Goal: Transaction & Acquisition: Book appointment/travel/reservation

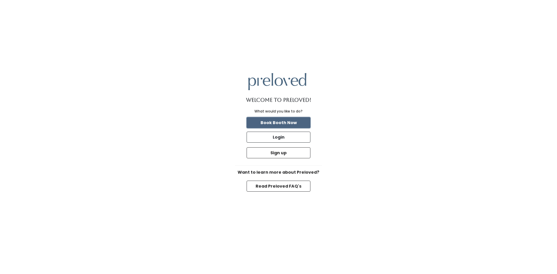
click at [277, 123] on button "Book Booth Now" at bounding box center [278, 122] width 64 height 11
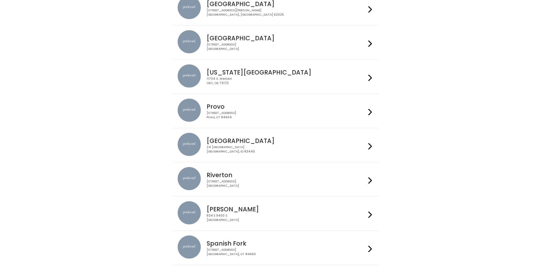
scroll to position [131, 0]
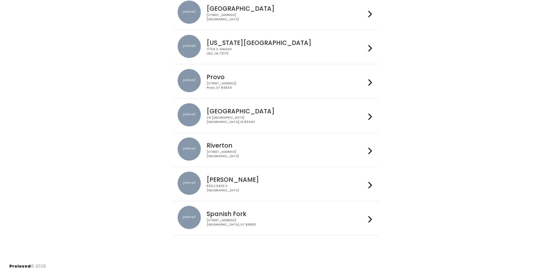
click at [370, 152] on icon at bounding box center [370, 151] width 4 height 8
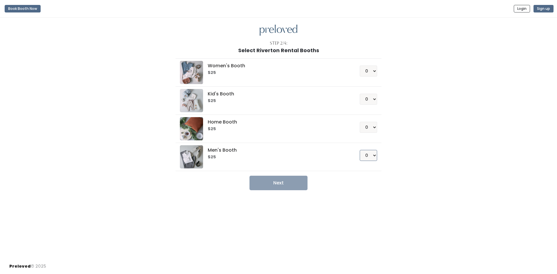
click at [375, 155] on select "0 1 2 3 4" at bounding box center [367, 155] width 17 height 11
select select "1"
click at [359, 150] on select "0 1 2 3 4" at bounding box center [367, 155] width 17 height 11
click at [283, 183] on button "Next" at bounding box center [278, 183] width 58 height 14
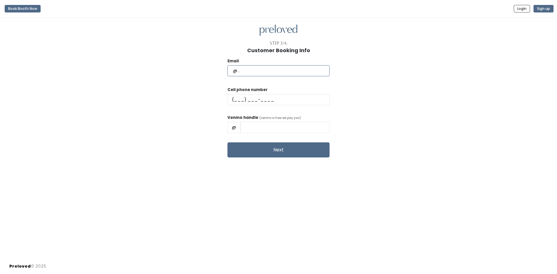
click at [266, 69] on input "text" at bounding box center [278, 70] width 102 height 11
type input "janapriestre@gmail.com"
click at [252, 99] on input "text" at bounding box center [278, 99] width 102 height 11
type input "(801) 557-7866"
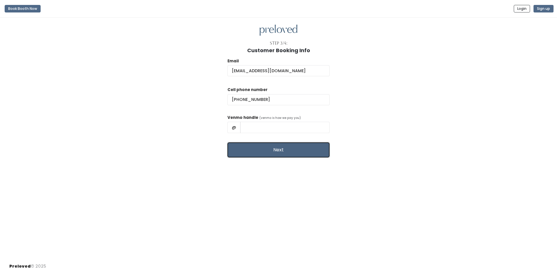
click at [276, 154] on button "Next" at bounding box center [278, 149] width 102 height 15
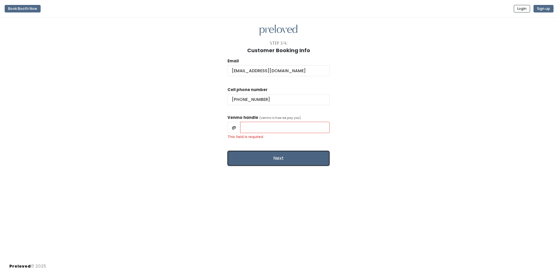
click at [276, 158] on button "Next" at bounding box center [278, 158] width 102 height 15
click at [276, 159] on button "Next" at bounding box center [278, 158] width 102 height 15
click at [276, 161] on button "Next" at bounding box center [278, 158] width 102 height 15
click at [277, 126] on input "This field is required." at bounding box center [284, 127] width 89 height 11
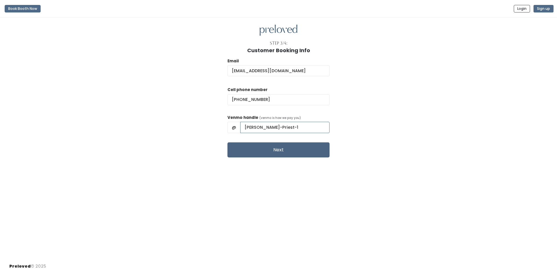
type input "Jana-Priest-1"
click at [285, 150] on button "Next" at bounding box center [278, 149] width 102 height 15
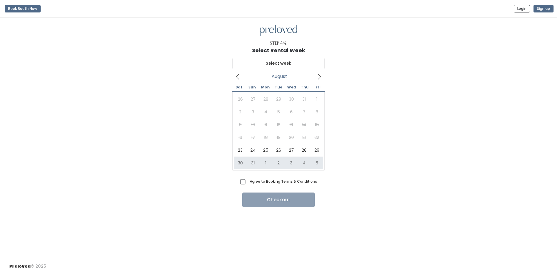
click at [321, 78] on icon at bounding box center [319, 77] width 6 height 6
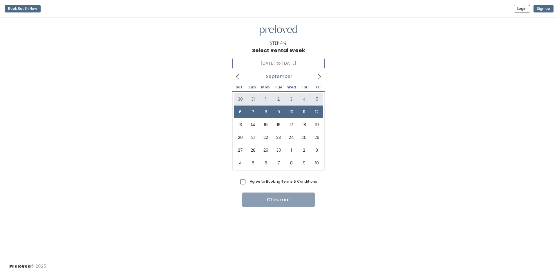
click at [236, 78] on icon at bounding box center [238, 77] width 6 height 6
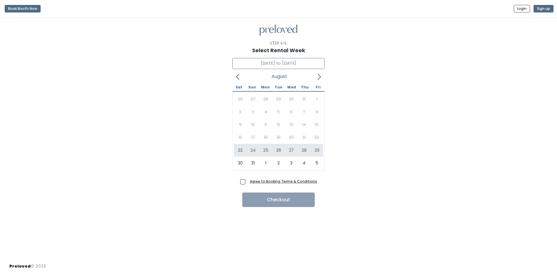
type input "[DATE] to [DATE]"
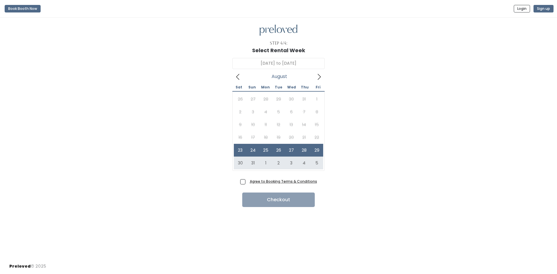
click at [247, 181] on span "Agree to Booking Terms & Conditions" at bounding box center [282, 181] width 70 height 6
click at [247, 181] on input "Agree to Booking Terms & Conditions" at bounding box center [249, 180] width 4 height 4
checkbox input "true"
click at [284, 200] on button "Checkout" at bounding box center [278, 199] width 72 height 14
